Goal: Information Seeking & Learning: Learn about a topic

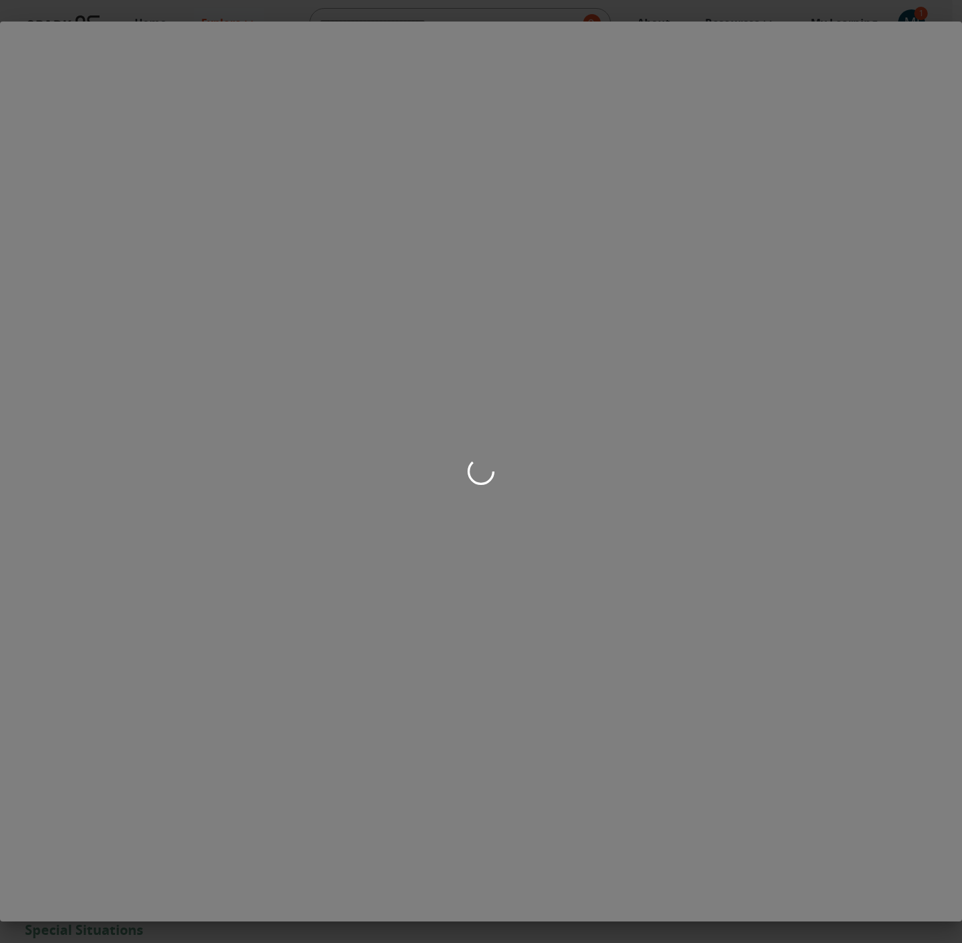
scroll to position [585, 0]
click at [359, 500] on div at bounding box center [481, 471] width 962 height 943
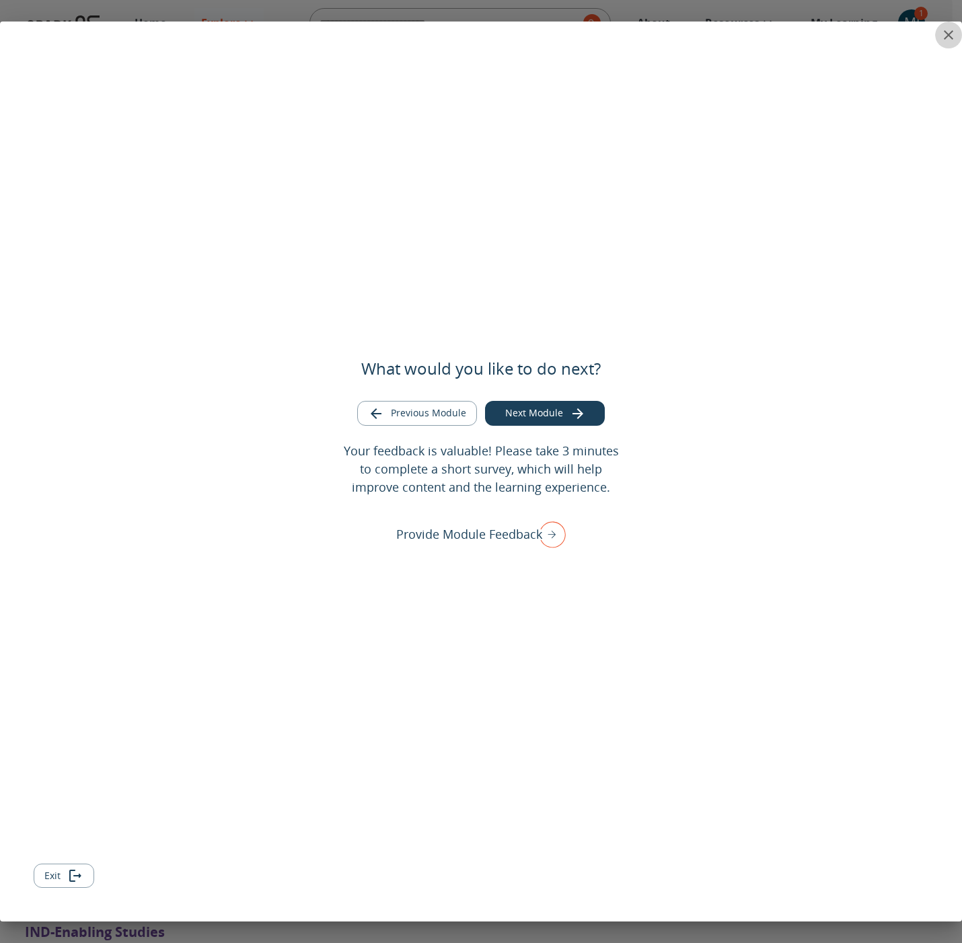
click at [946, 36] on icon "close" at bounding box center [949, 35] width 16 height 16
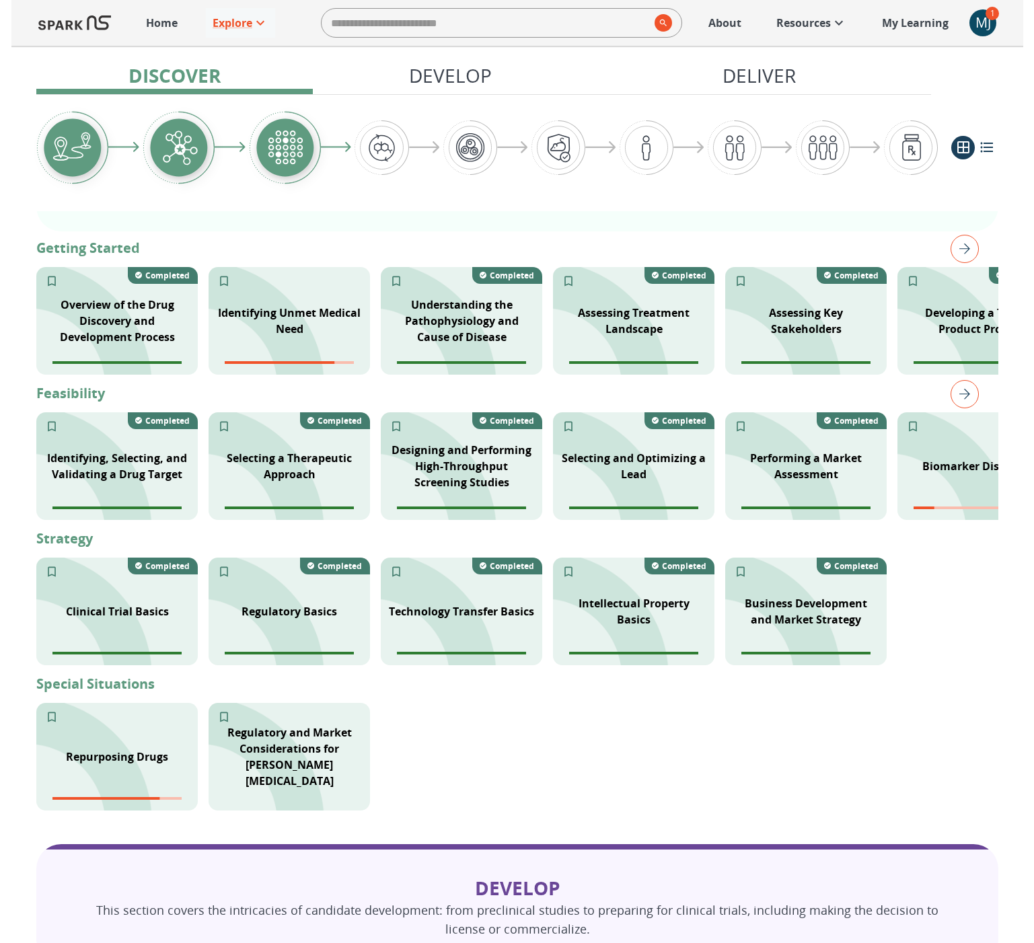
scroll to position [233, 0]
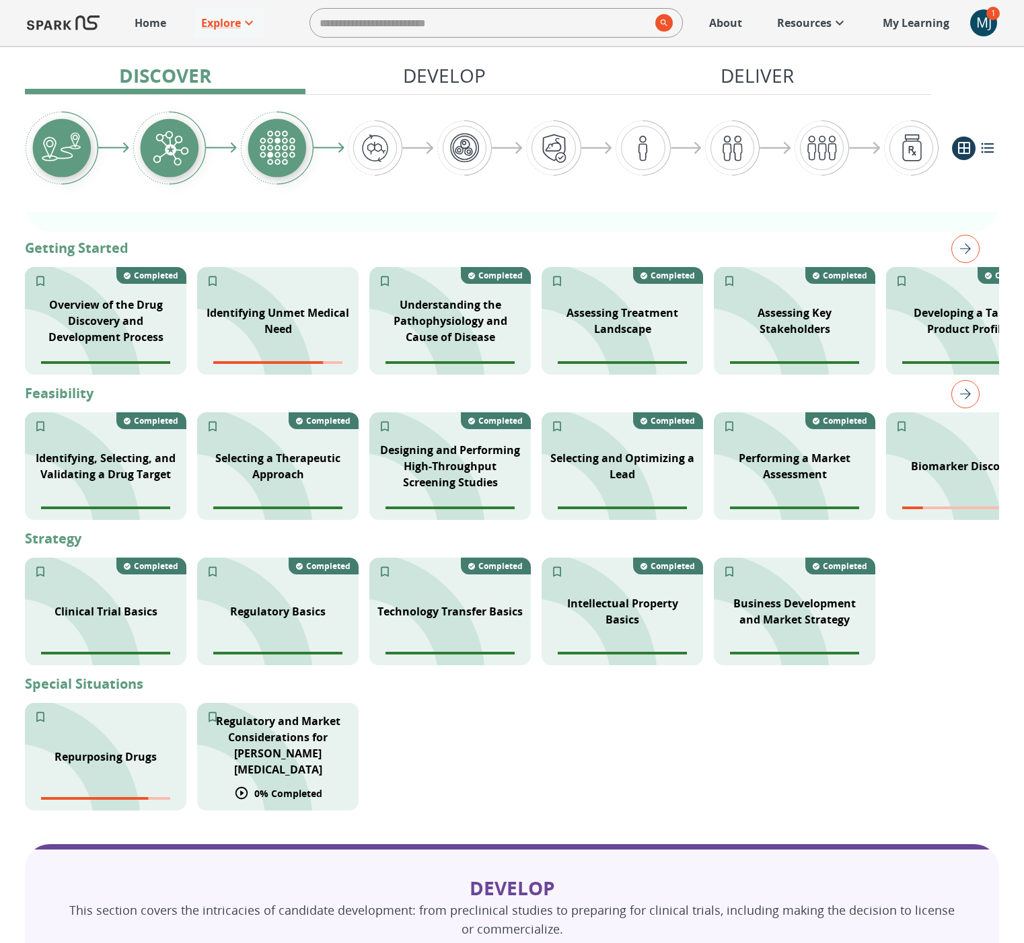
click at [305, 757] on p "Regulatory and Market Considerations for [PERSON_NAME][MEDICAL_DATA]" at bounding box center [277, 745] width 145 height 65
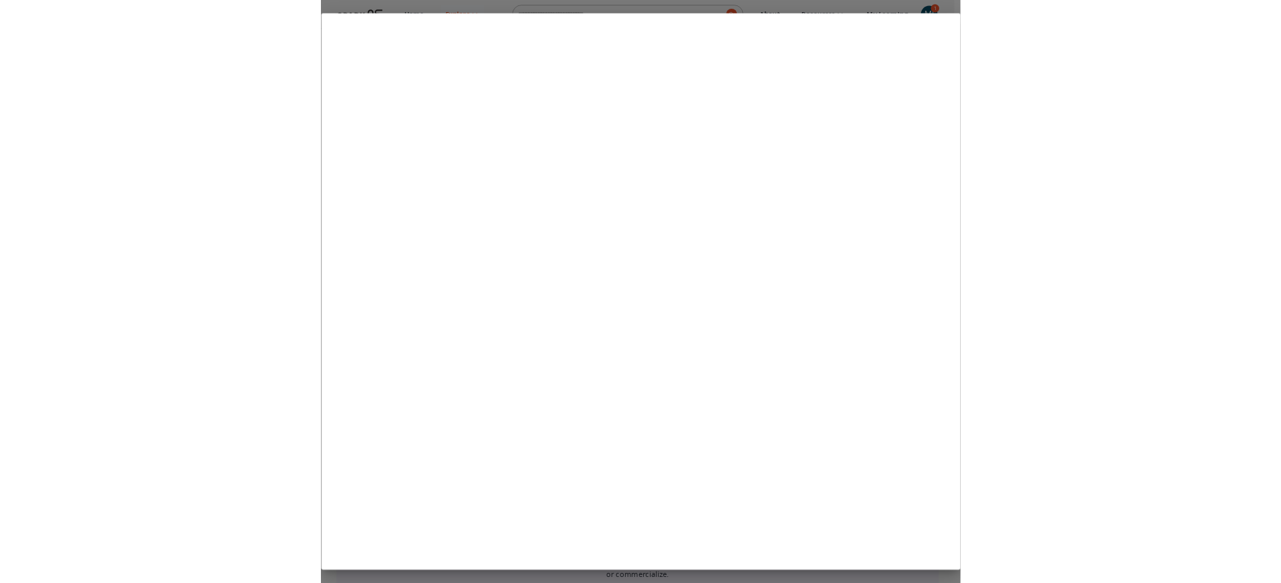
scroll to position [253, 0]
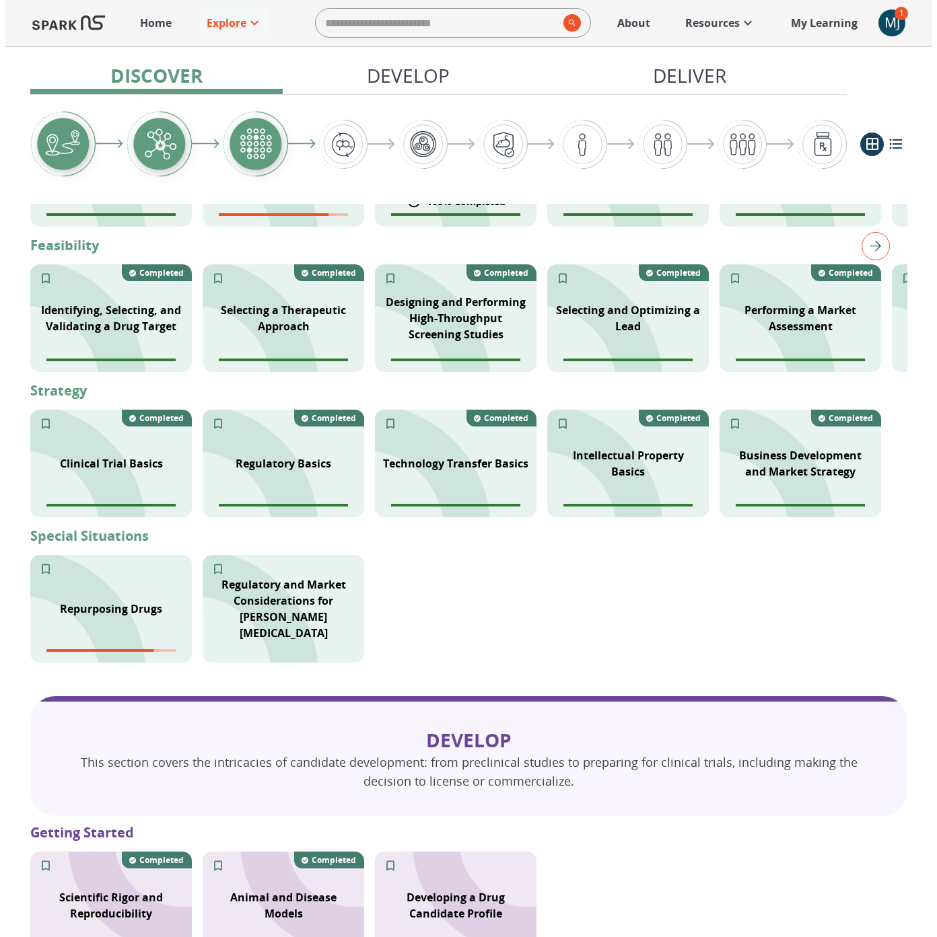
scroll to position [461, 0]
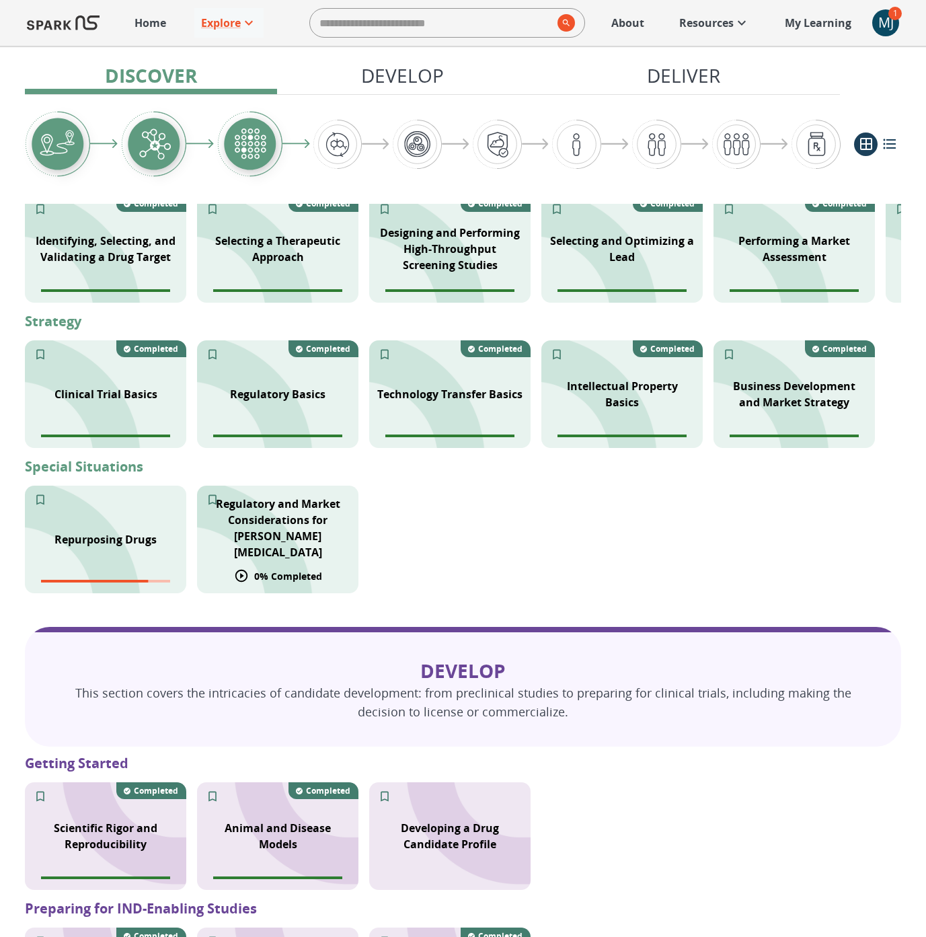
click at [298, 520] on p "Regulatory and Market Considerations for [PERSON_NAME][MEDICAL_DATA]" at bounding box center [277, 528] width 145 height 65
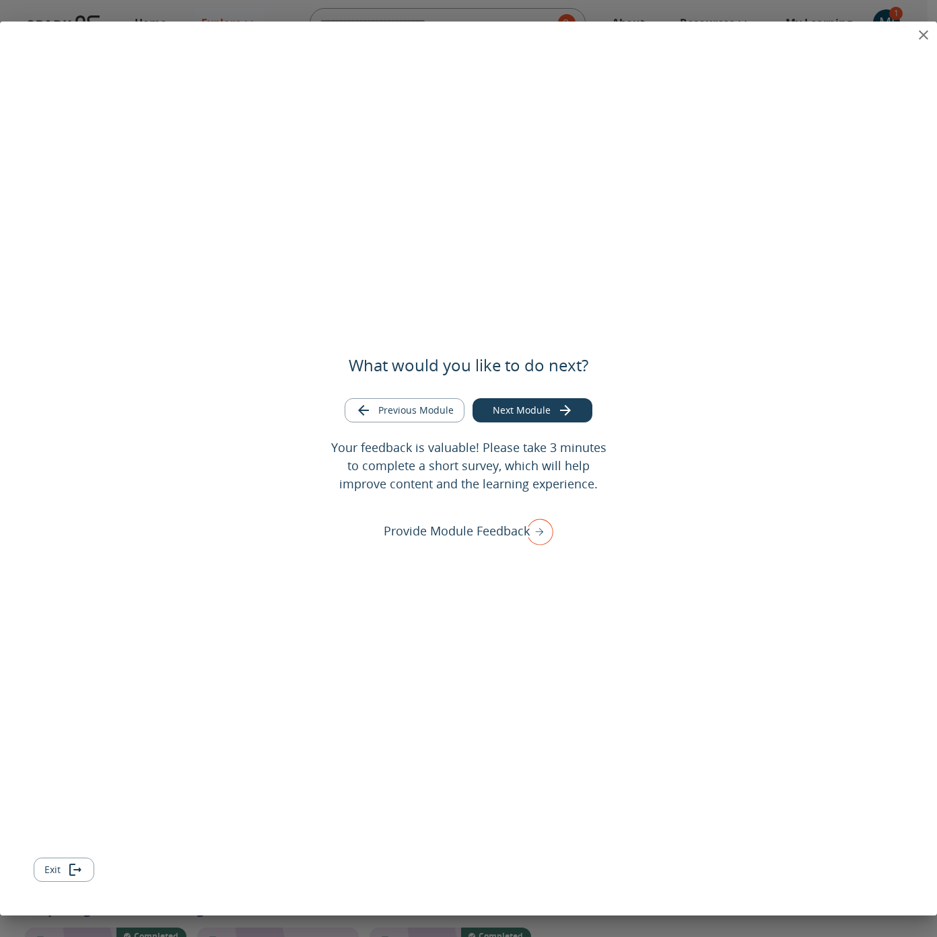
click at [926, 32] on icon "close" at bounding box center [923, 35] width 16 height 16
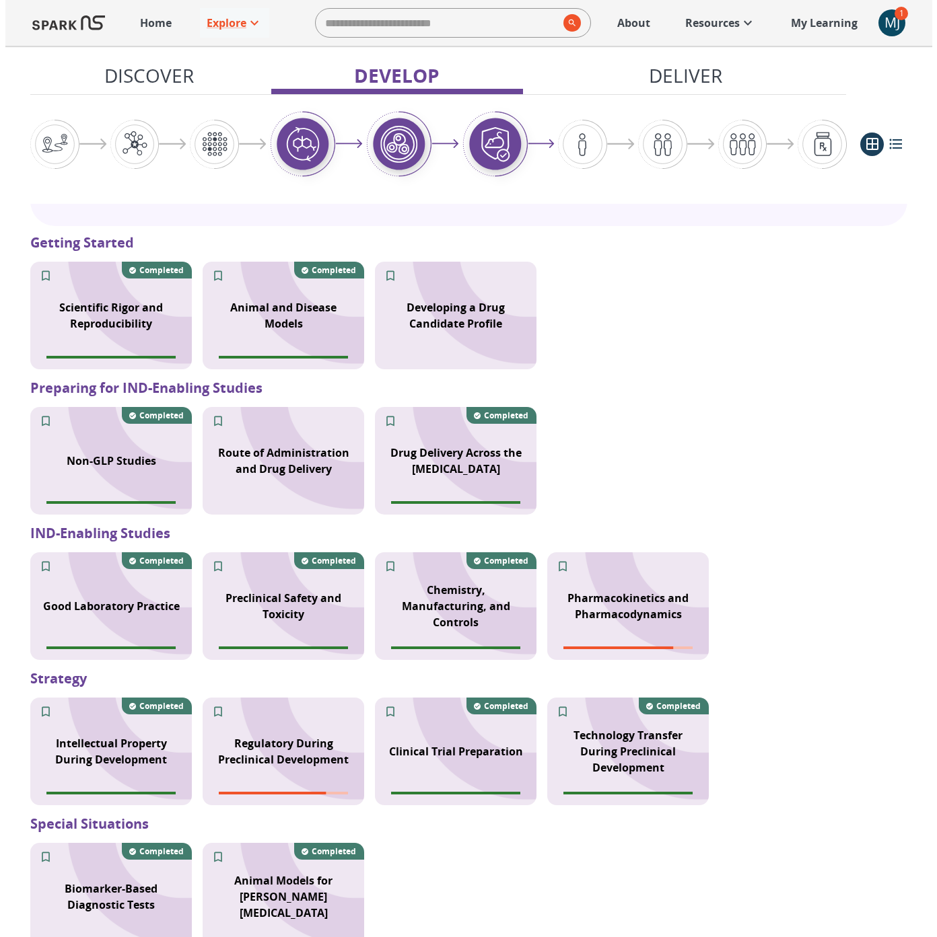
scroll to position [999, 0]
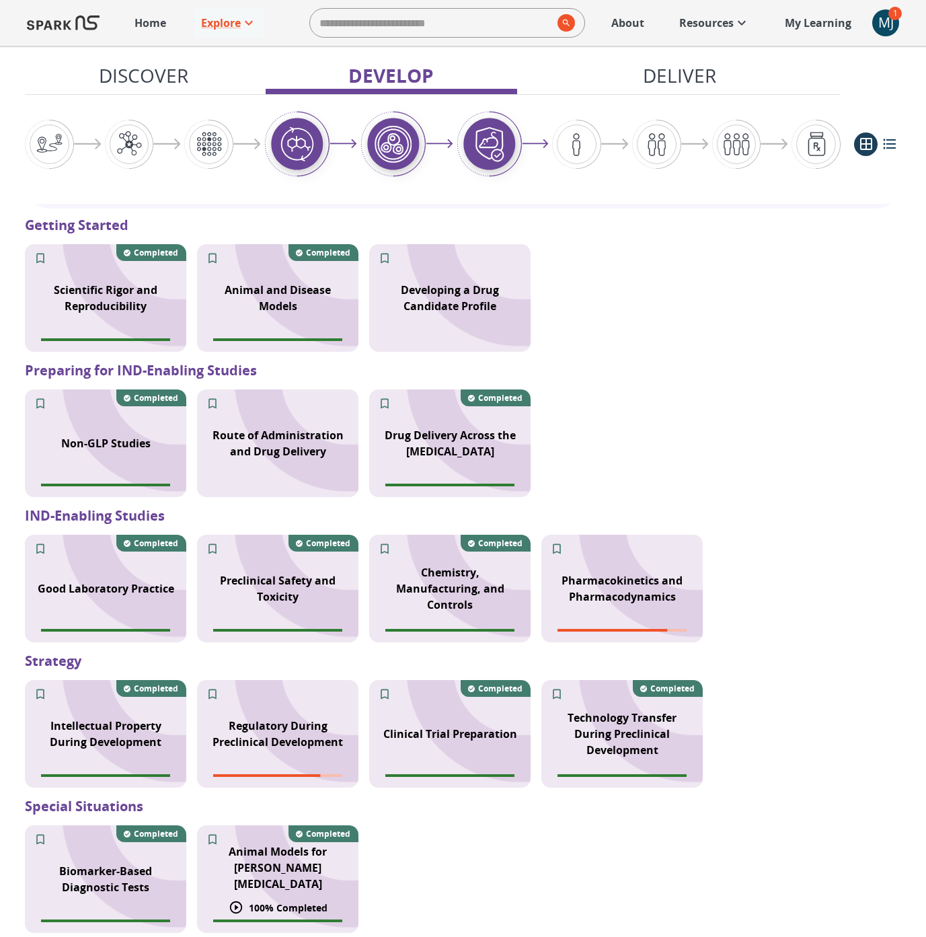
click at [244, 882] on p "Animal Models for [PERSON_NAME][MEDICAL_DATA]" at bounding box center [277, 868] width 145 height 48
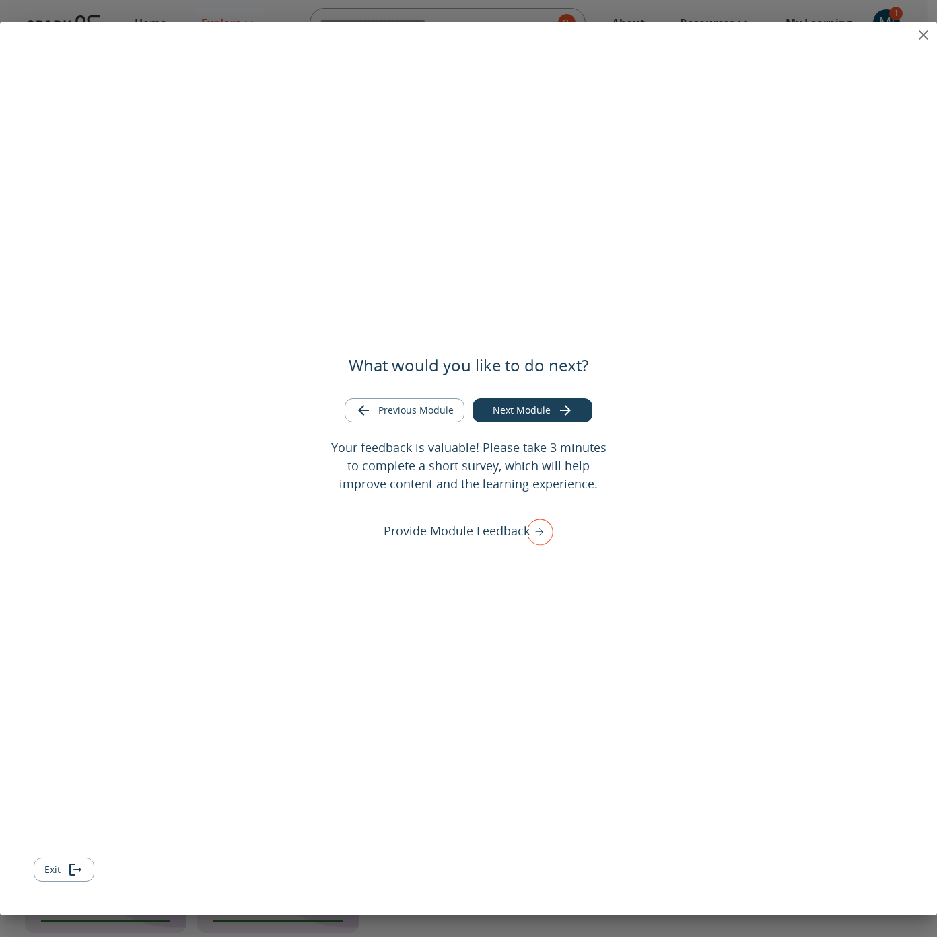
click at [922, 31] on icon "close" at bounding box center [923, 35] width 16 height 16
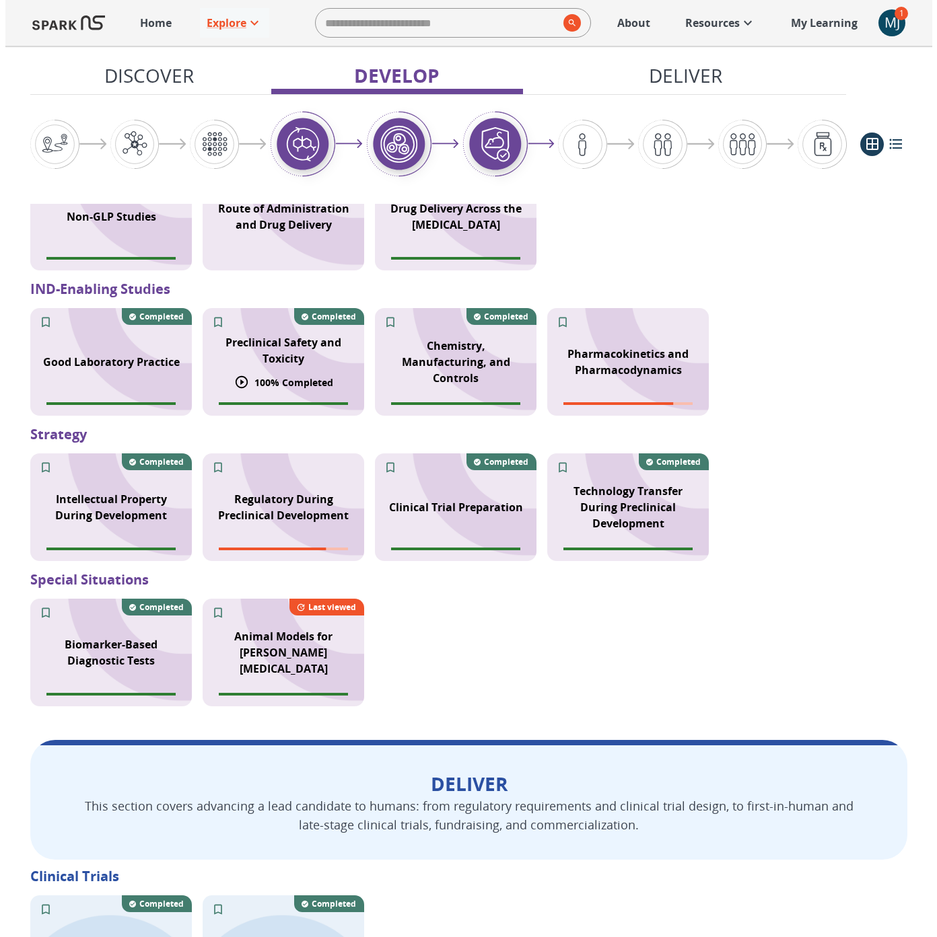
scroll to position [1708, 0]
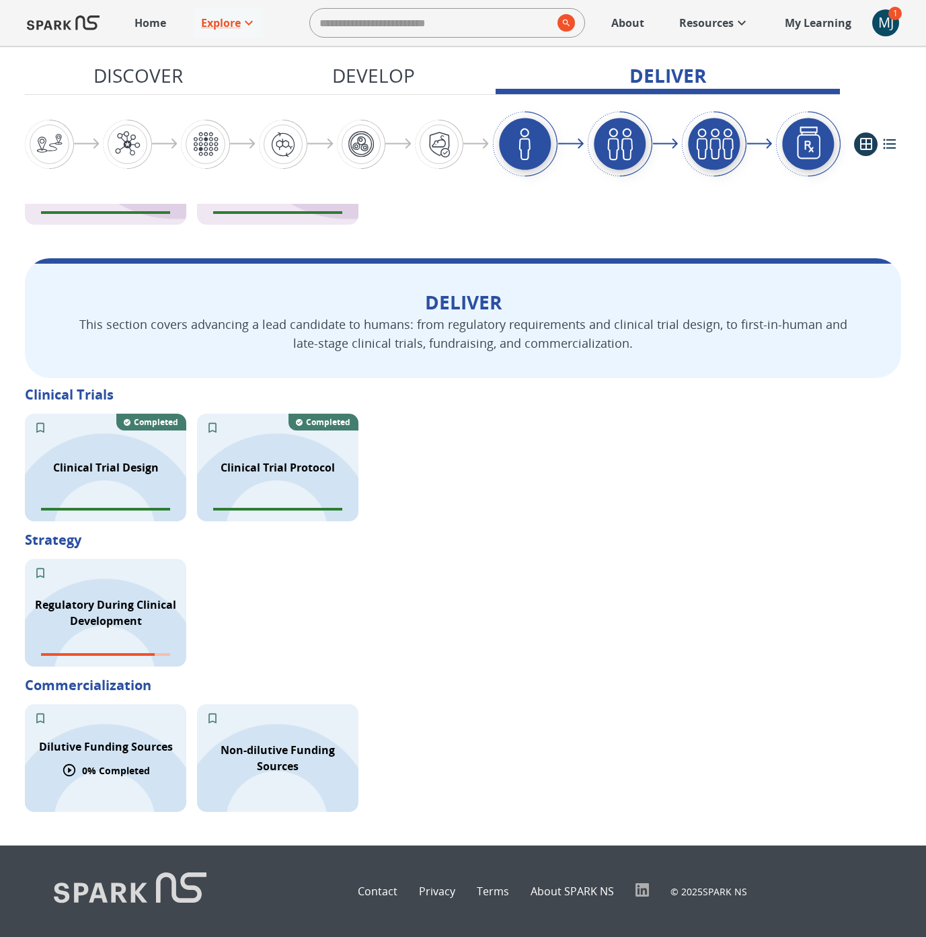
click at [110, 752] on p "Dilutive Funding Sources" at bounding box center [106, 747] width 134 height 16
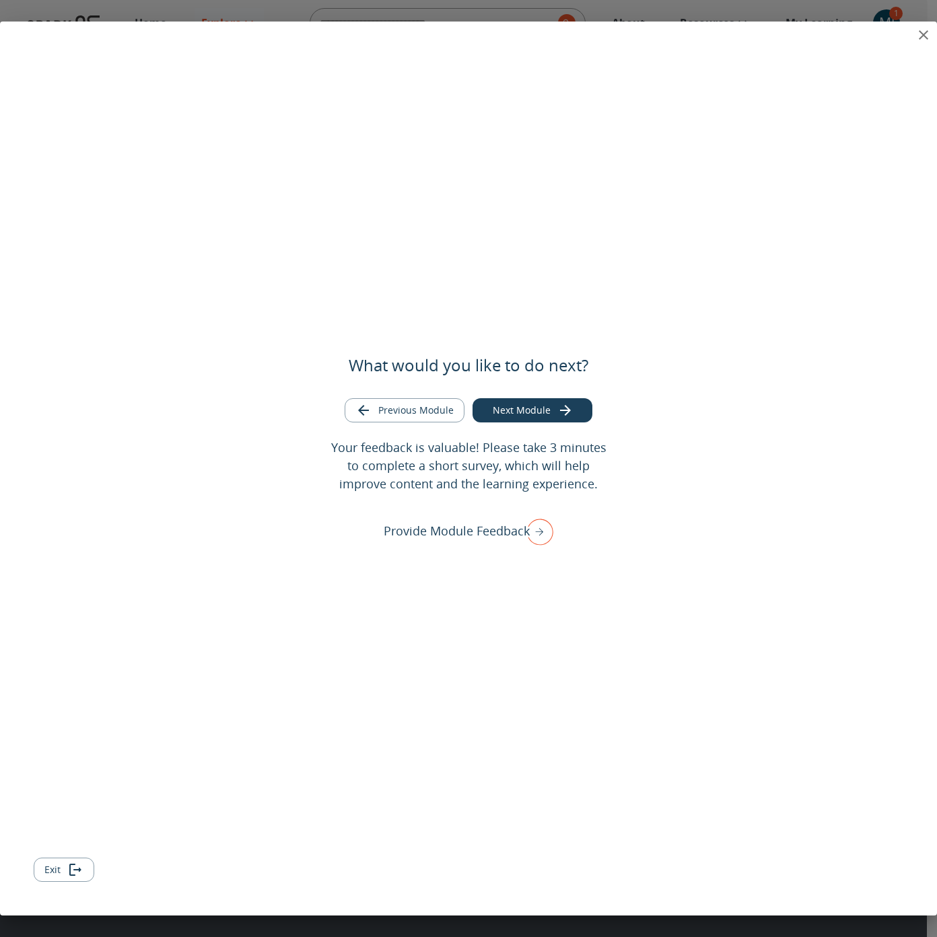
click at [924, 33] on icon "close" at bounding box center [922, 34] width 9 height 9
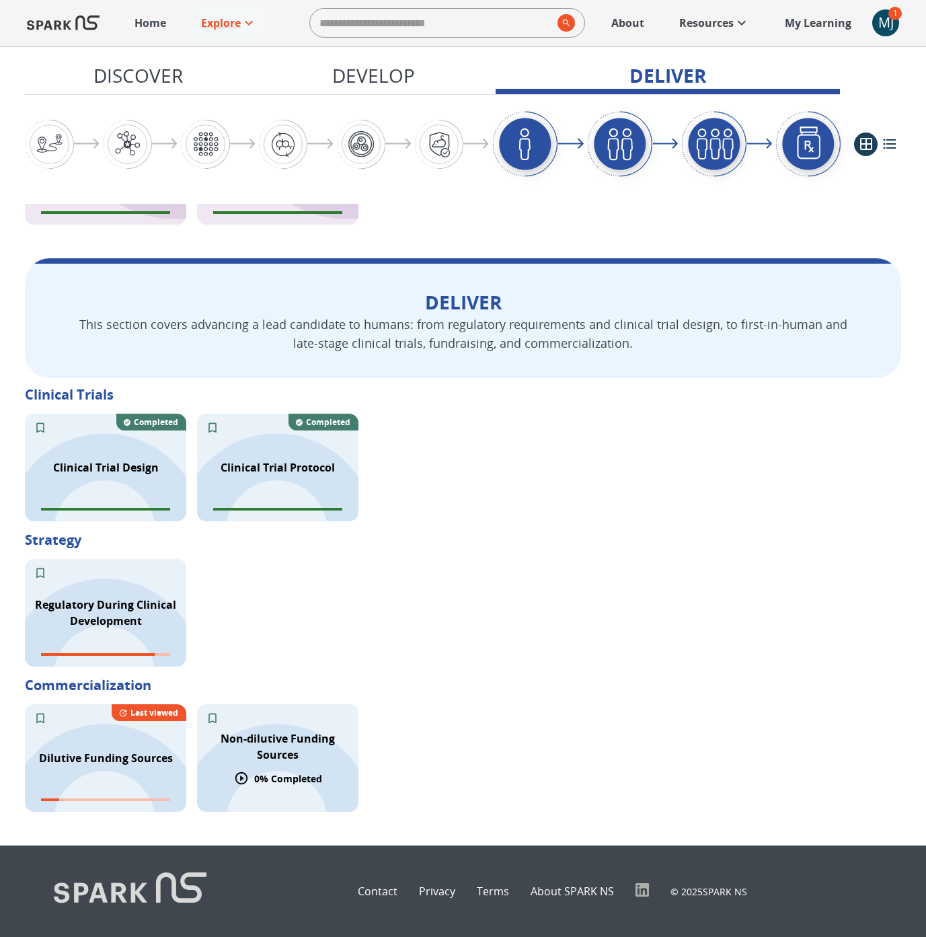
click at [258, 774] on p "0 % Completed" at bounding box center [288, 779] width 68 height 14
